Goal: Find specific page/section: Find specific page/section

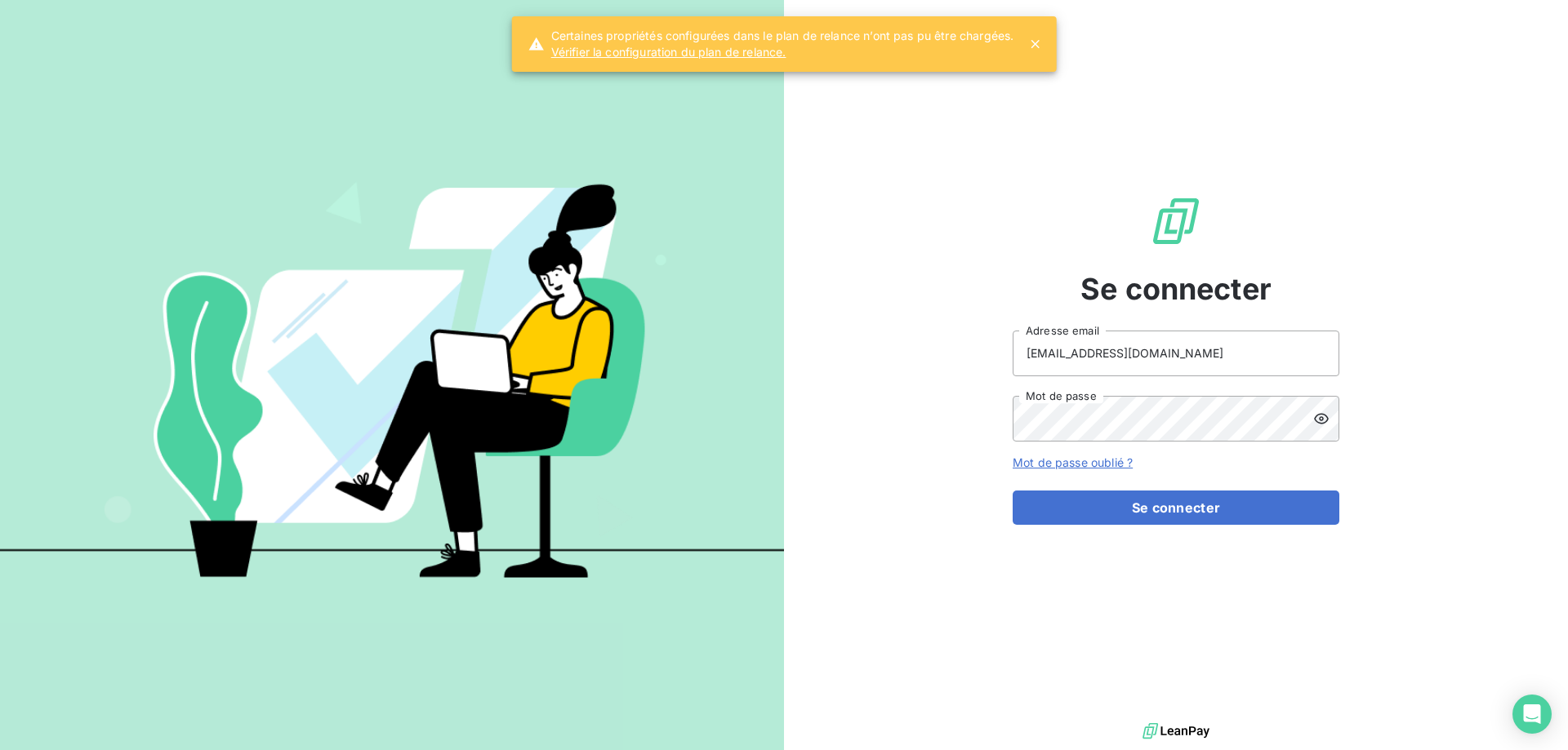
click at [1124, 531] on div "Se connecter clients@primelis.com Adresse email Mot de passe Mot de passe oubli…" at bounding box center [1176, 359] width 326 height 720
click at [1128, 517] on button "Se connecter" at bounding box center [1176, 507] width 326 height 34
click at [1165, 505] on button "Se connecter" at bounding box center [1176, 507] width 326 height 34
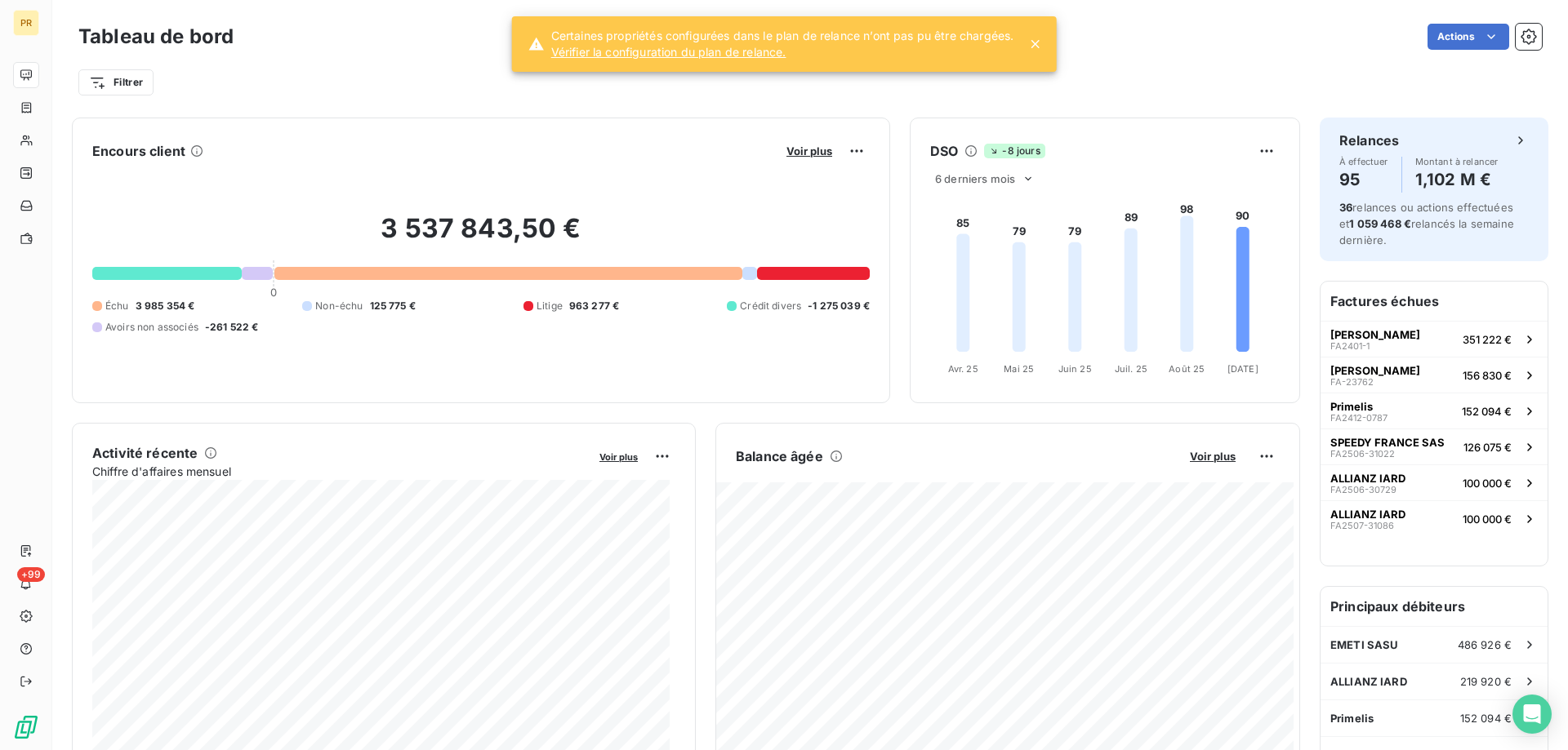
click at [1037, 43] on icon at bounding box center [1035, 44] width 8 height 8
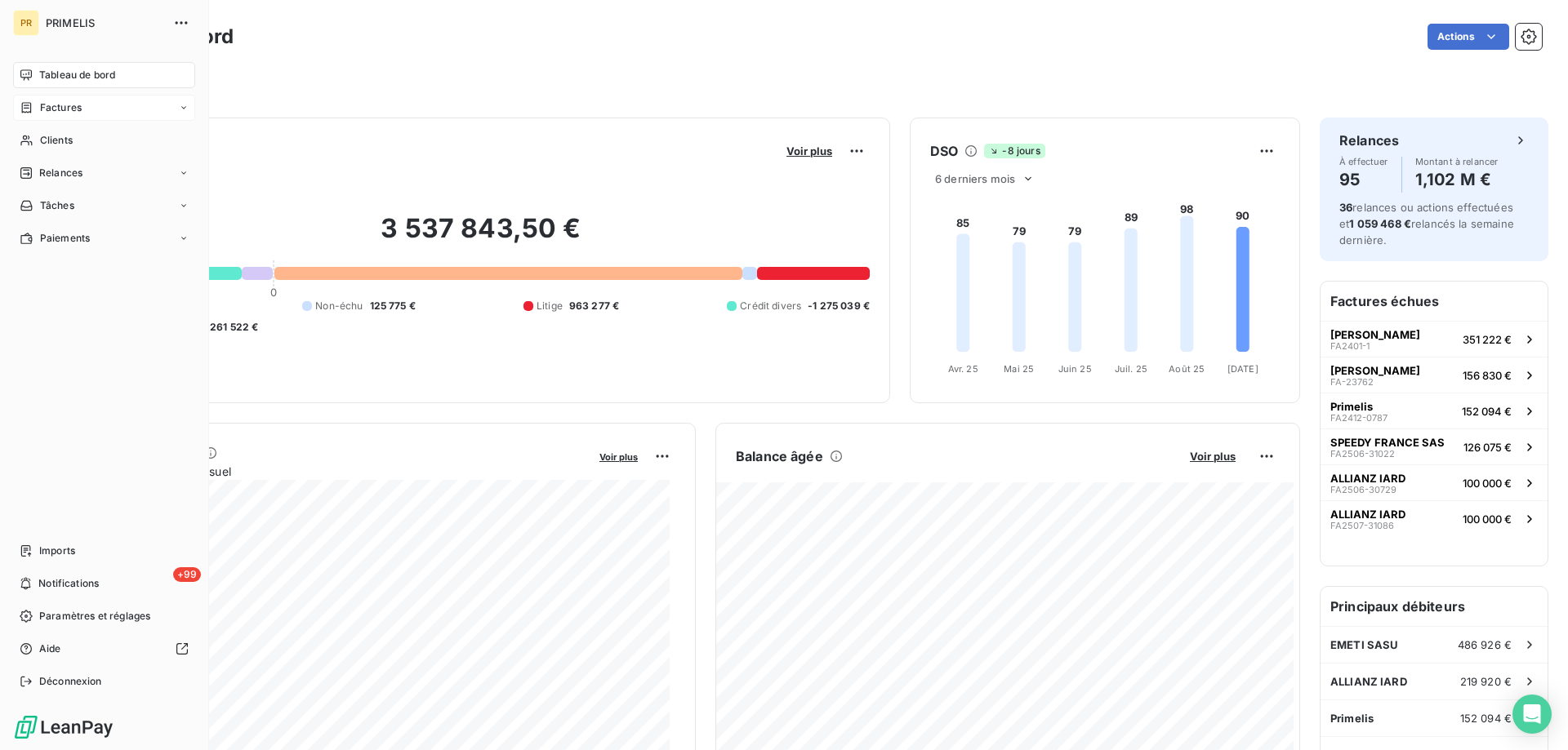
click at [64, 99] on div "Factures" at bounding box center [104, 107] width 182 height 26
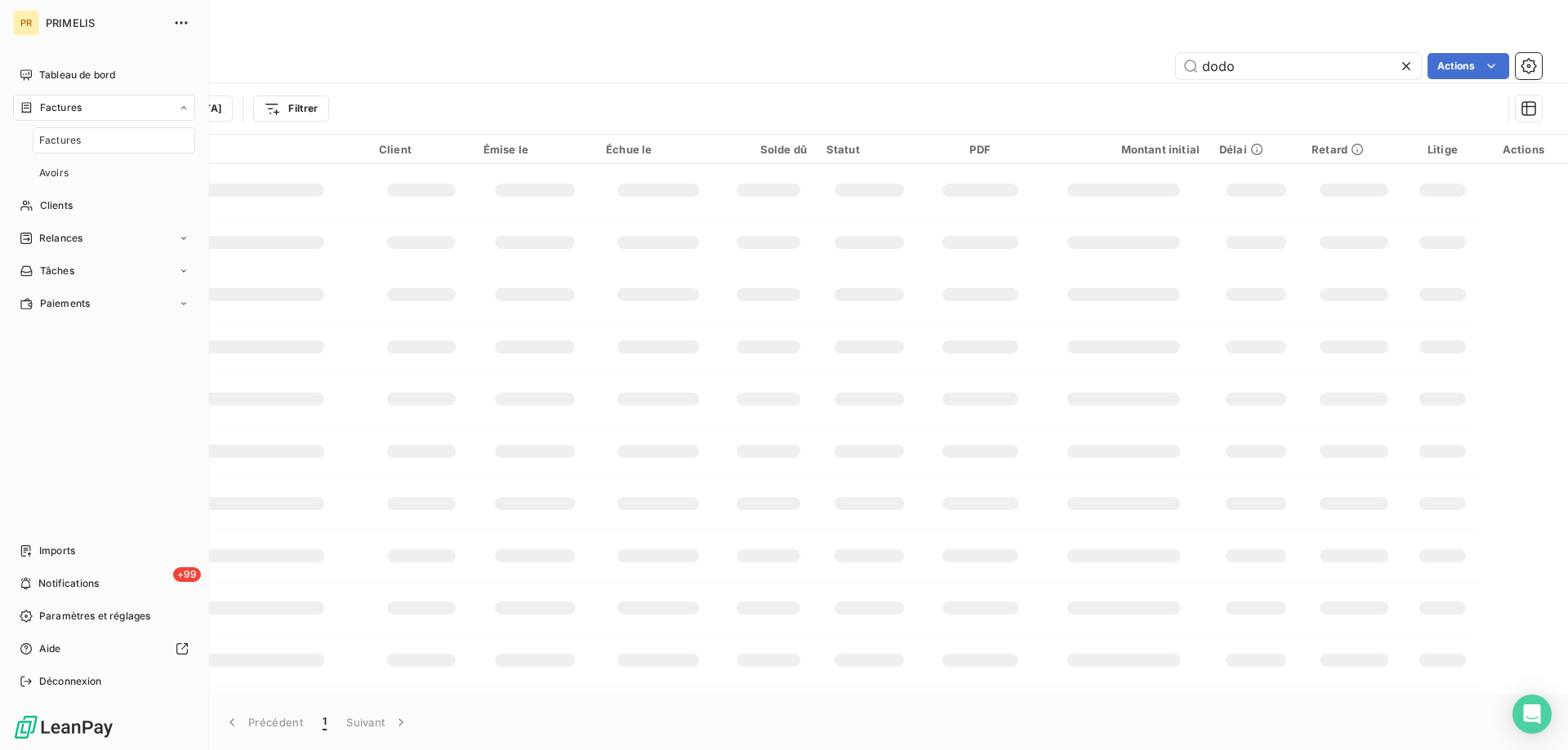
click at [63, 144] on span "Factures" at bounding box center [60, 140] width 42 height 15
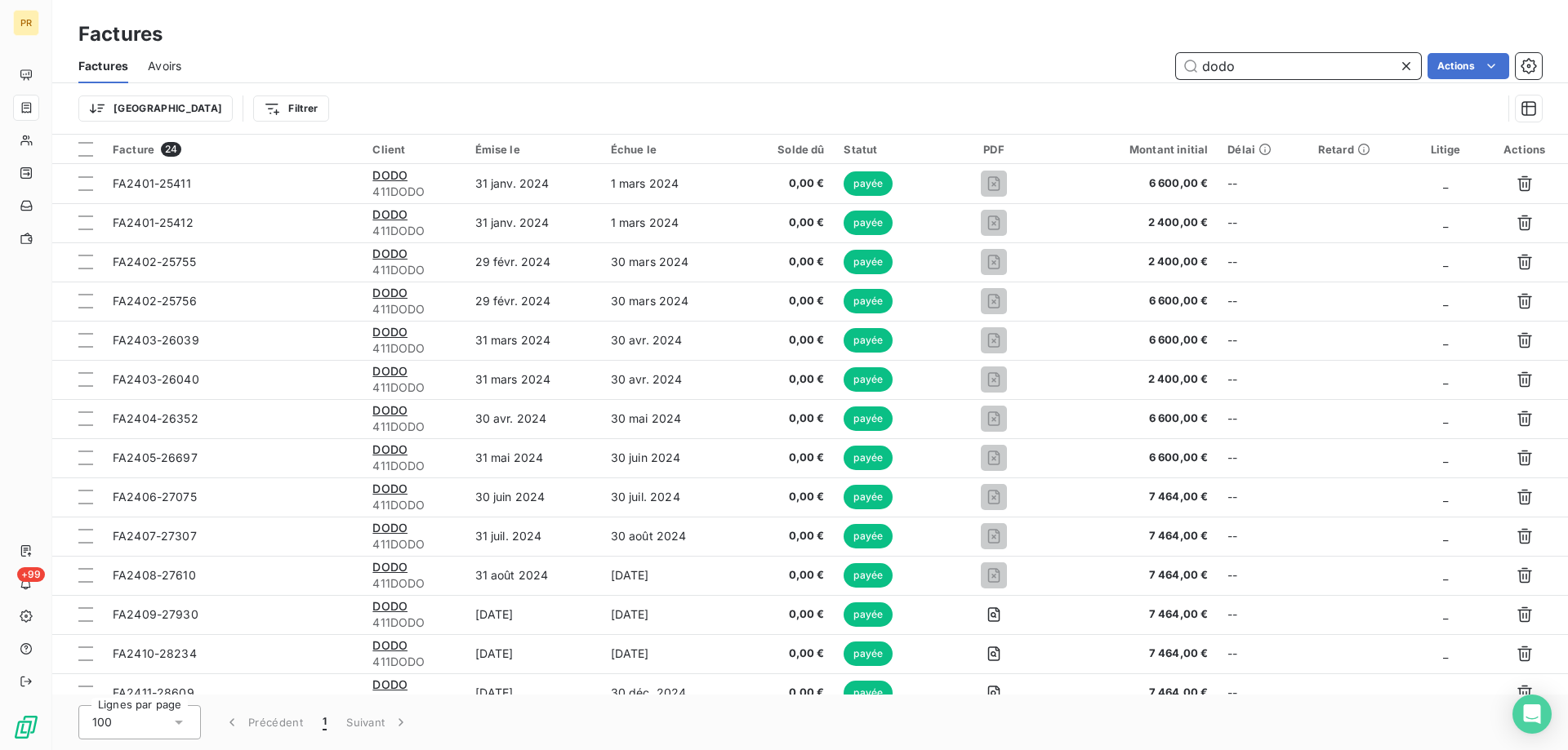
click at [1260, 75] on input "dodo" at bounding box center [1298, 65] width 245 height 26
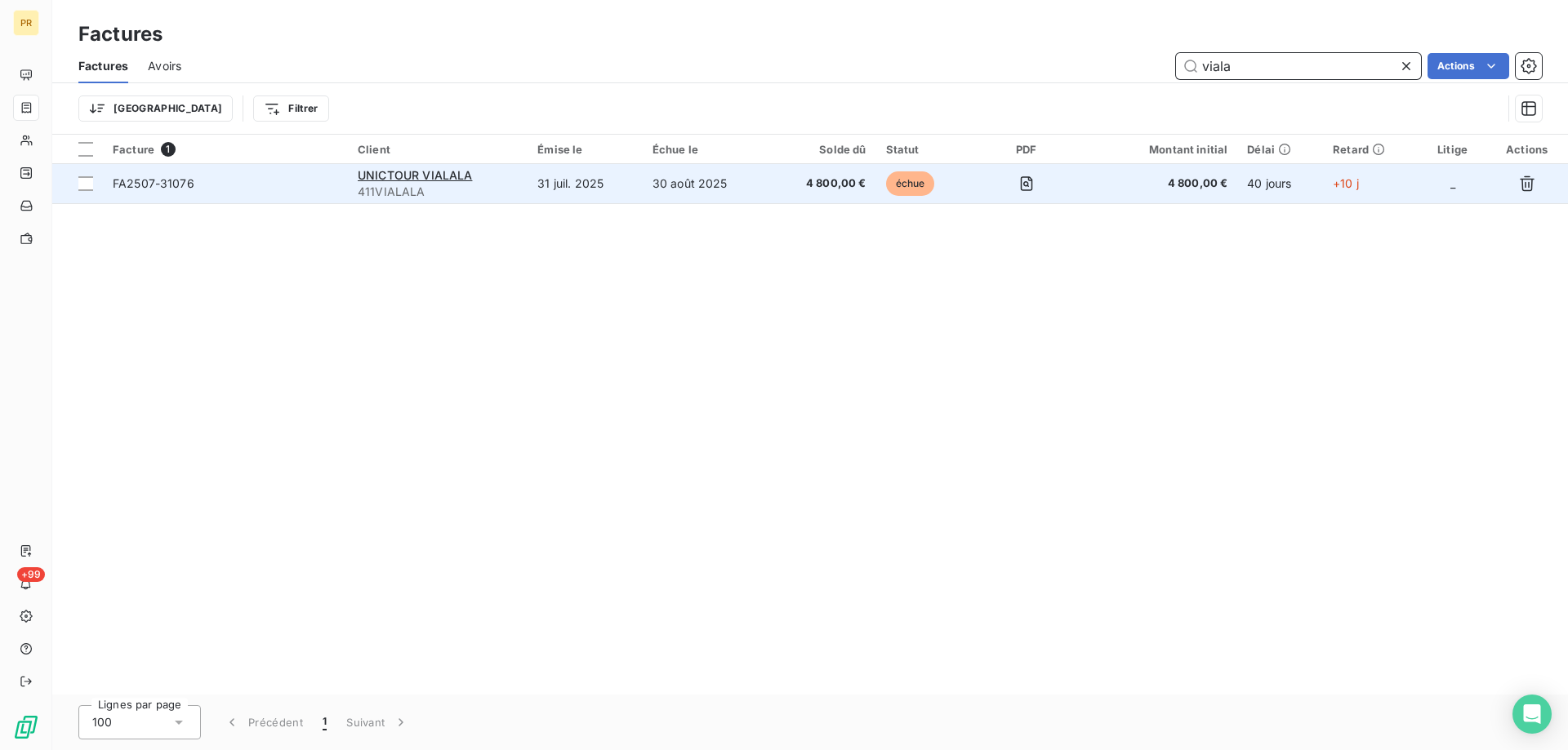
type input "viala"
click at [157, 177] on span "FA2507-31076" at bounding box center [153, 184] width 82 height 14
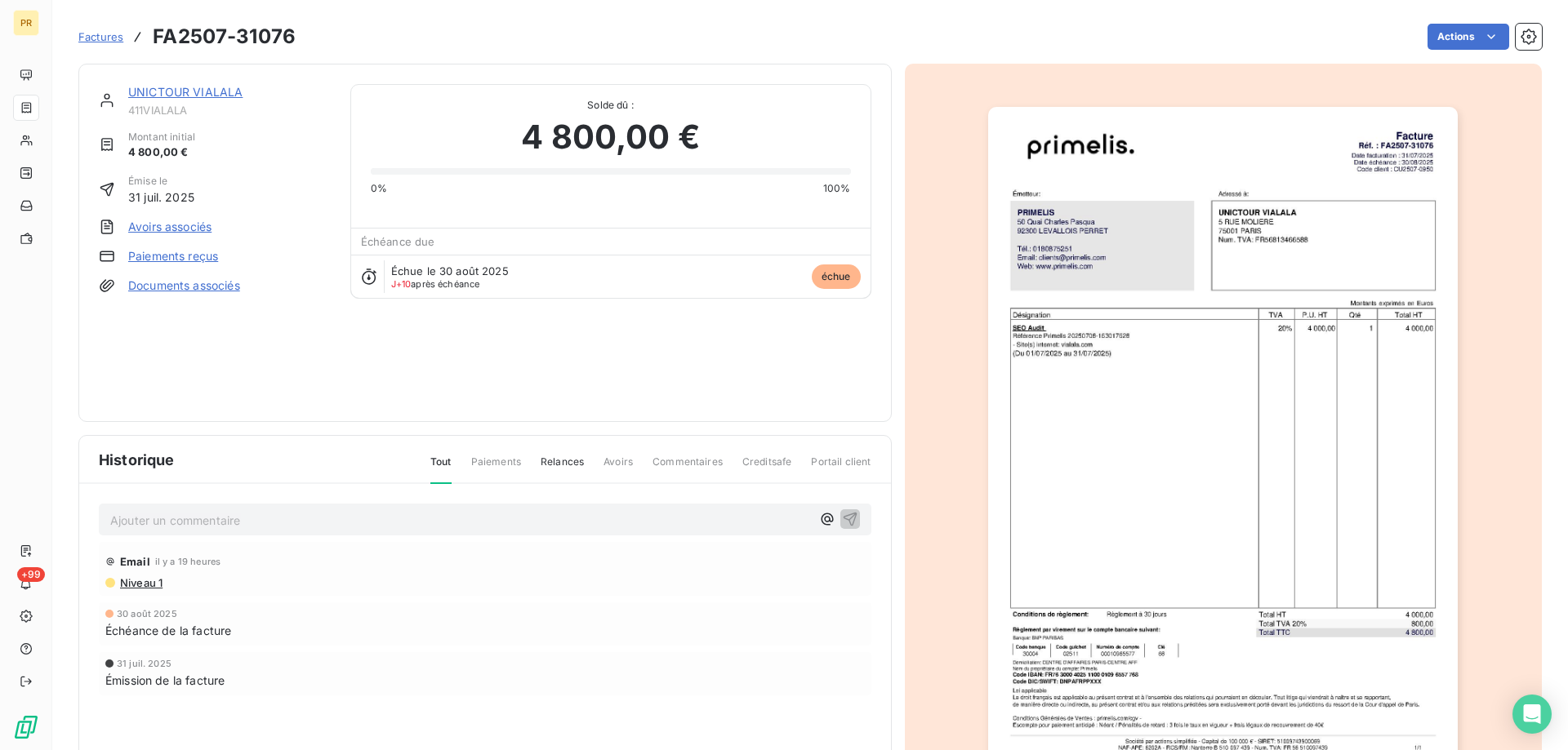
click at [212, 97] on link "UNICTOUR VIALALA" at bounding box center [185, 92] width 114 height 14
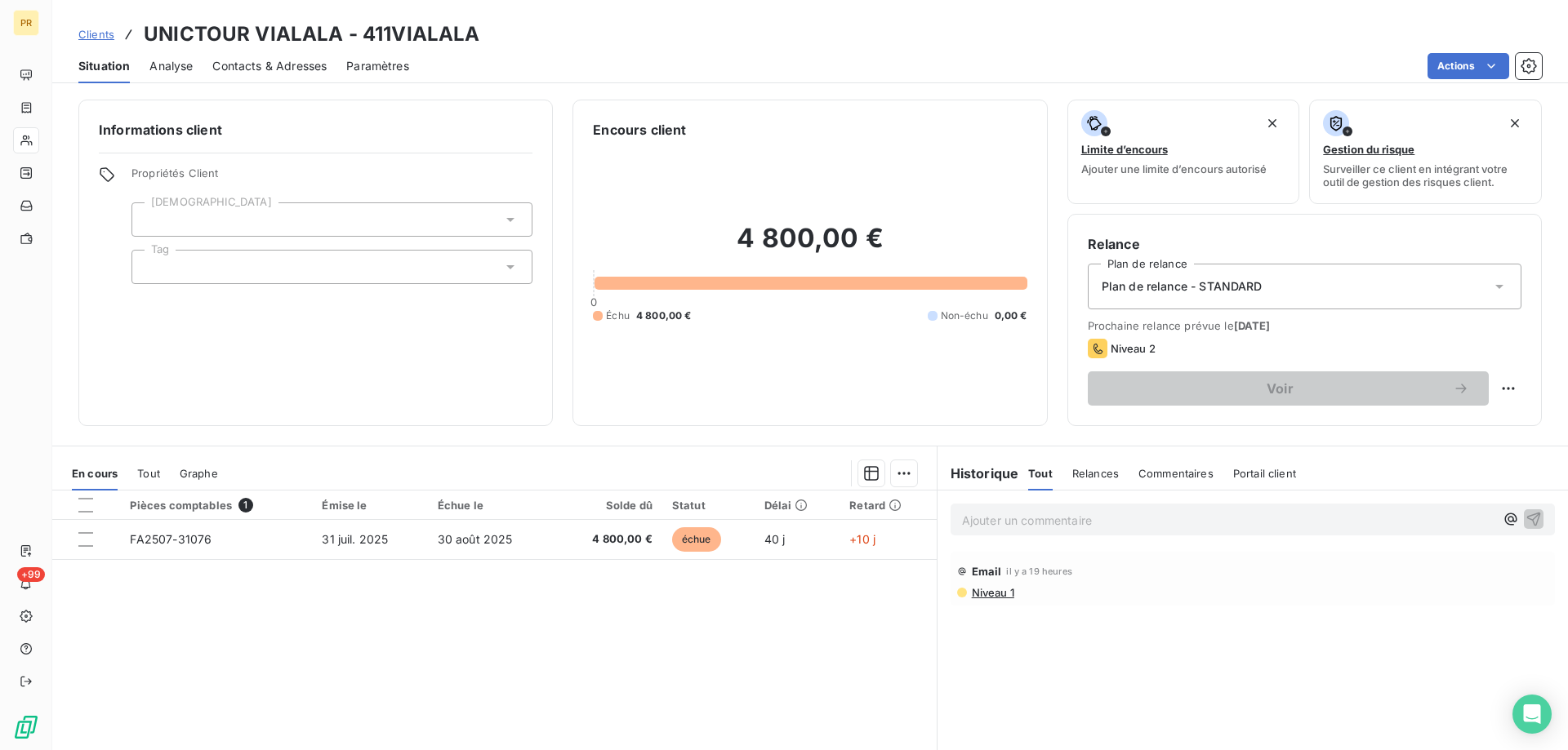
click at [317, 639] on div "Pièces comptables 1 Émise le Échue le Solde dû Statut Délai Retard FA2507-31076…" at bounding box center [494, 647] width 884 height 314
click at [980, 598] on span "Niveau 1" at bounding box center [992, 592] width 44 height 13
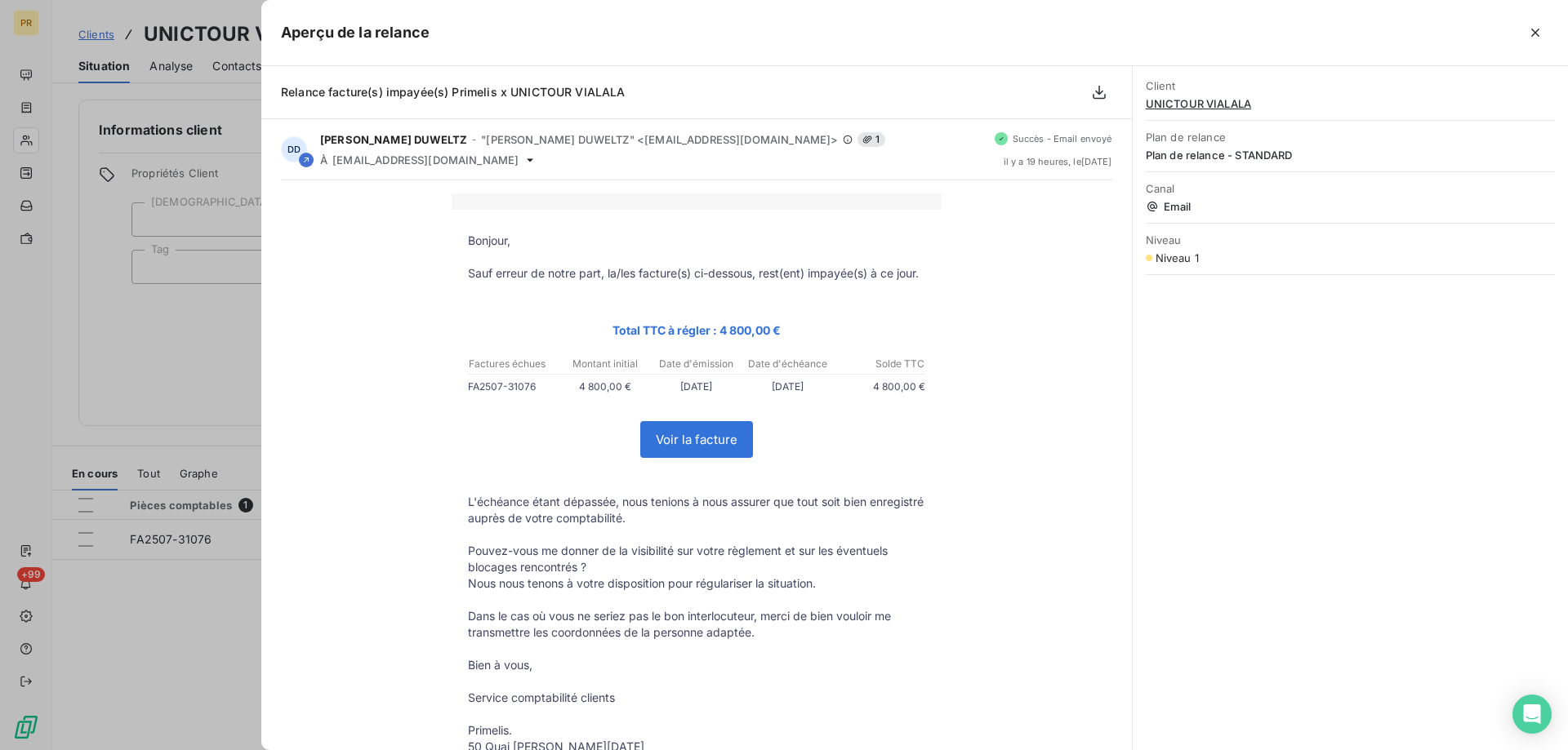
click at [197, 666] on div at bounding box center [784, 375] width 1568 height 750
